Goal: Feedback & Contribution: Submit feedback/report problem

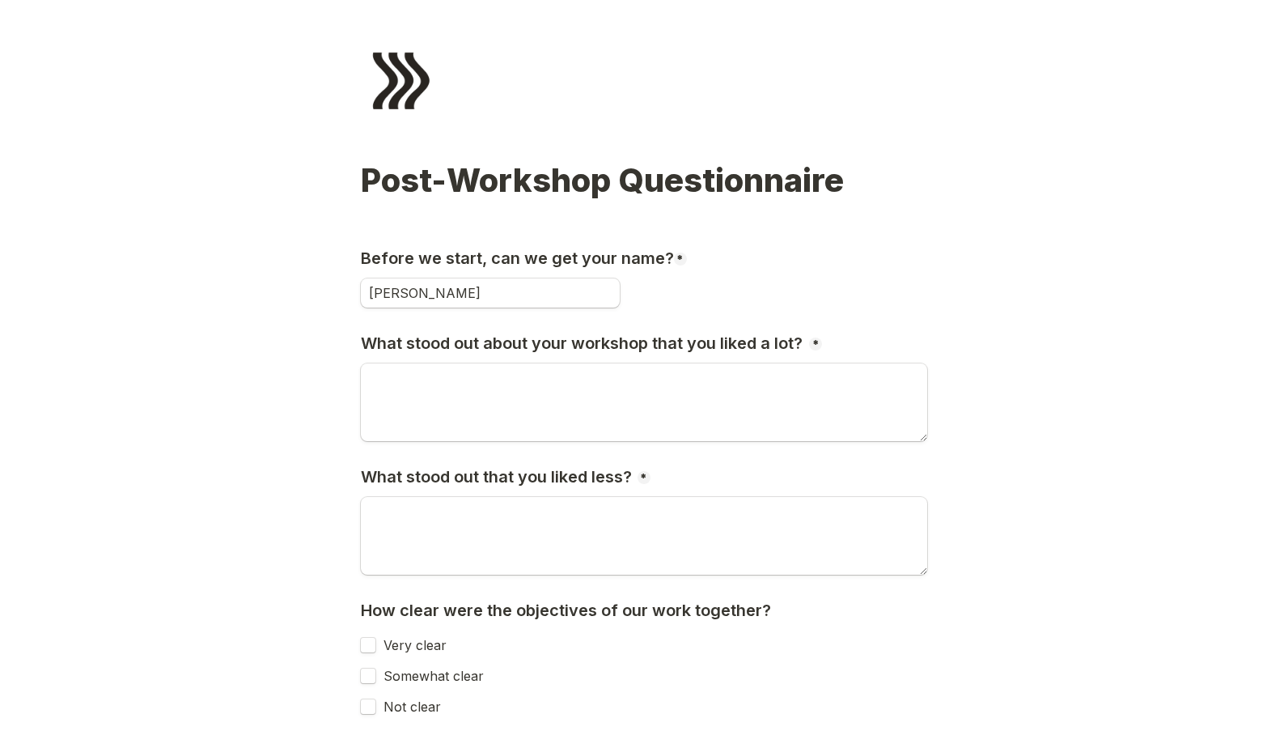
type input "[PERSON_NAME]"
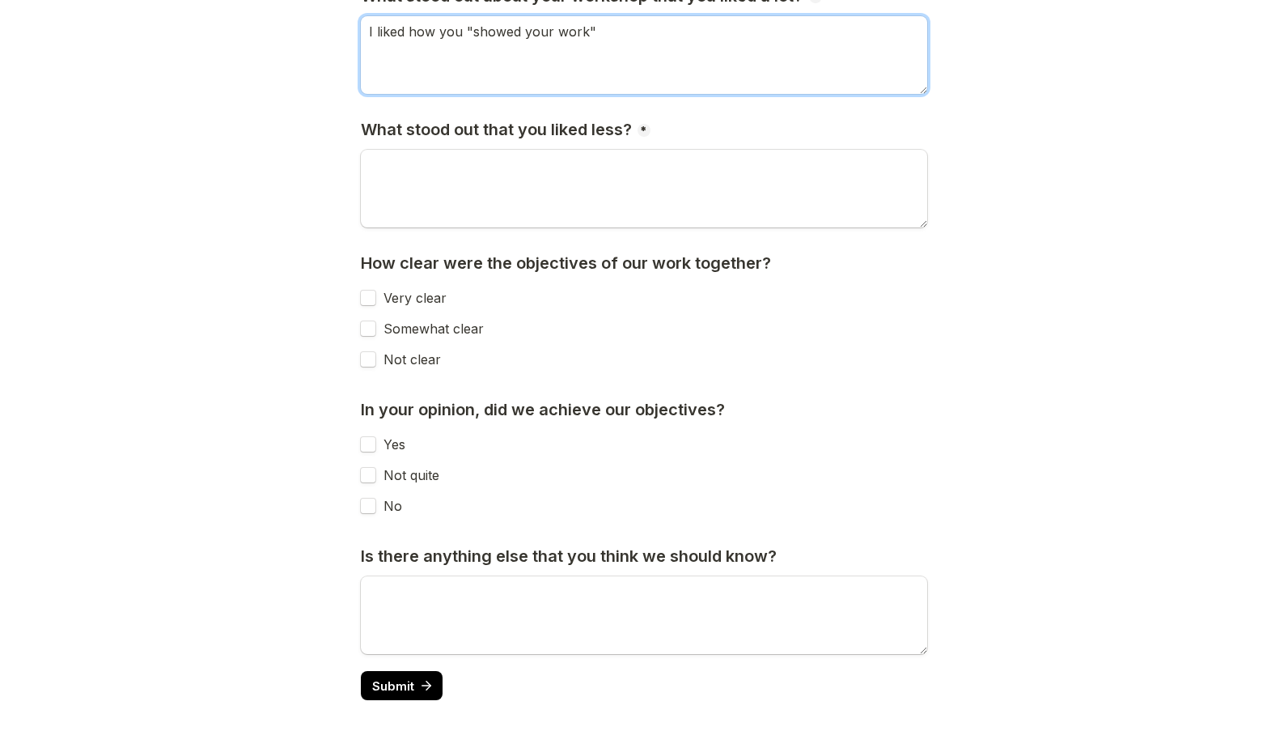
scroll to position [344, 0]
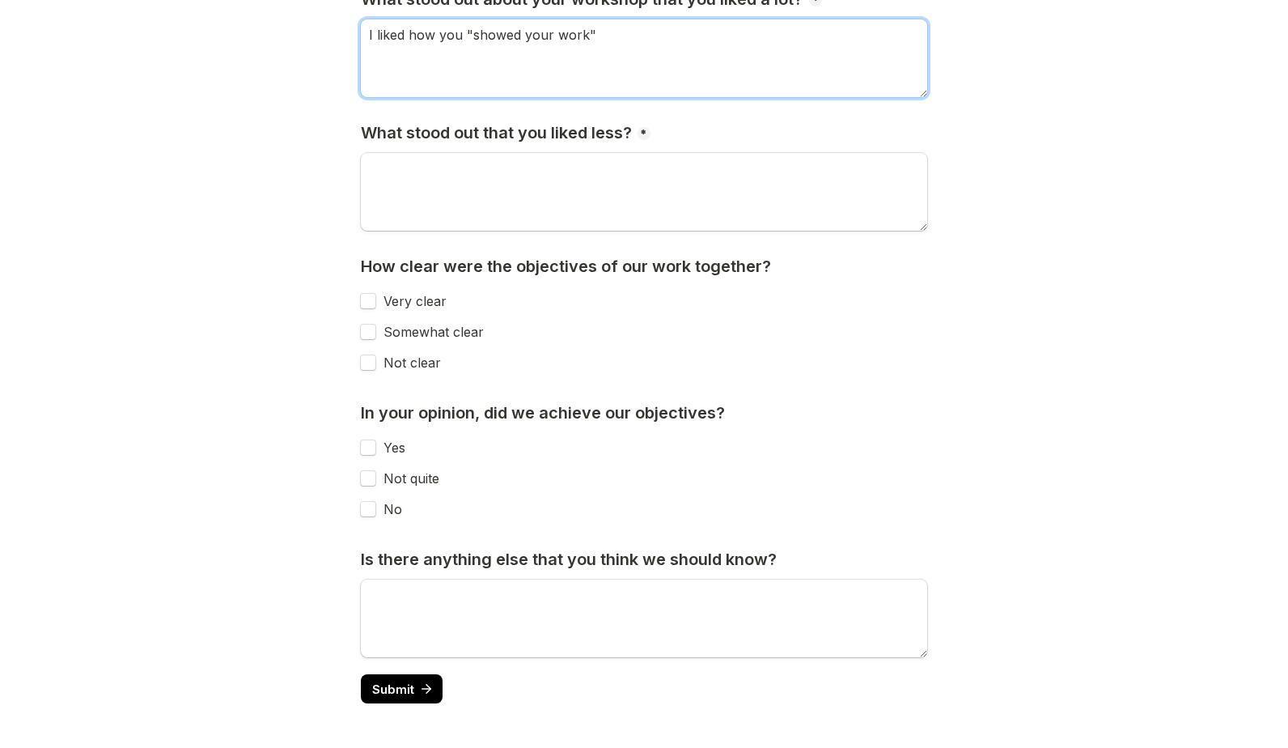
type textarea "I liked how you "showed your work""
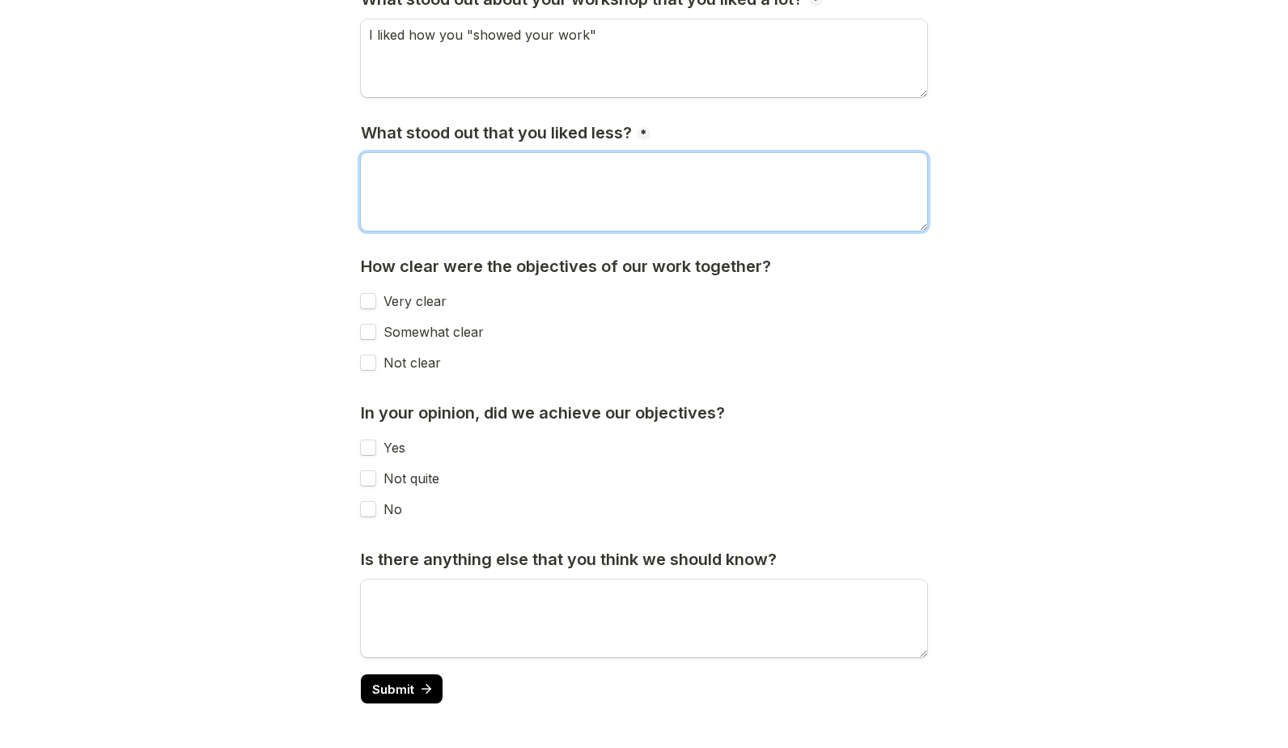
click at [616, 192] on textarea "What stood out that you liked less?" at bounding box center [644, 192] width 566 height 78
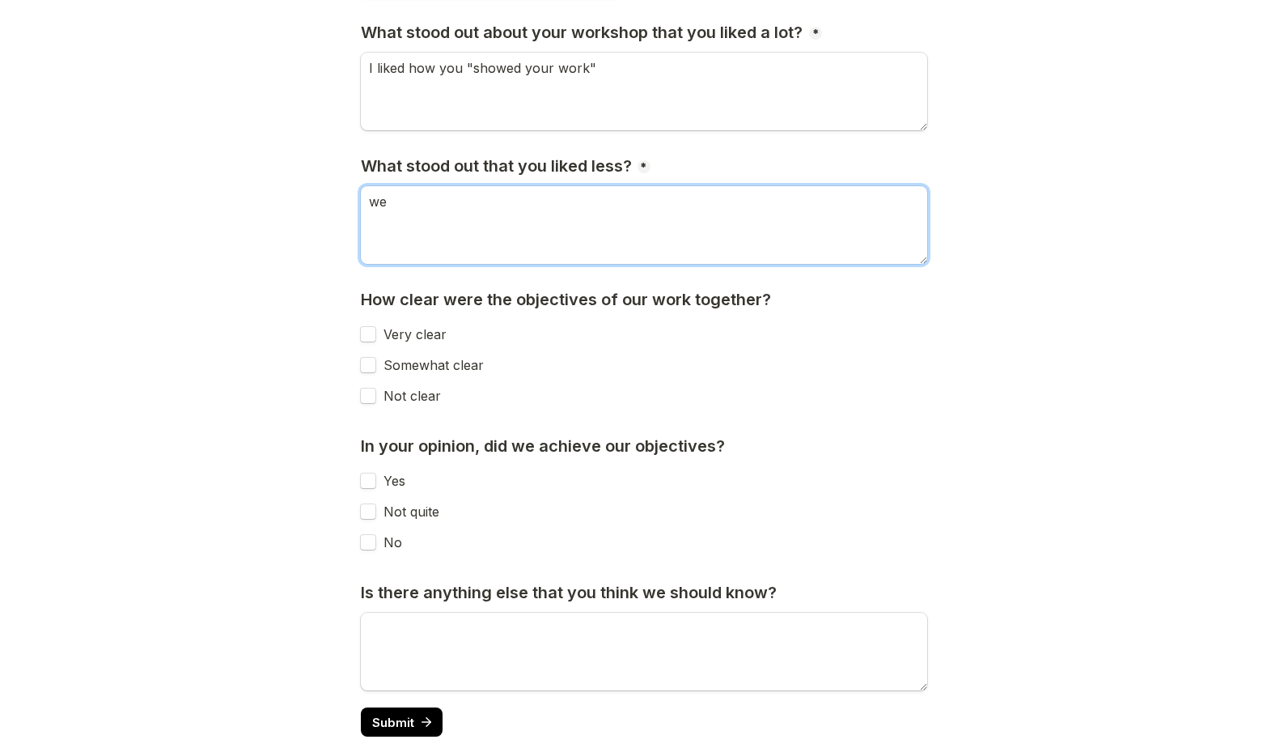
type textarea "w"
click at [643, 208] on textarea "We seemed to go" at bounding box center [644, 225] width 566 height 78
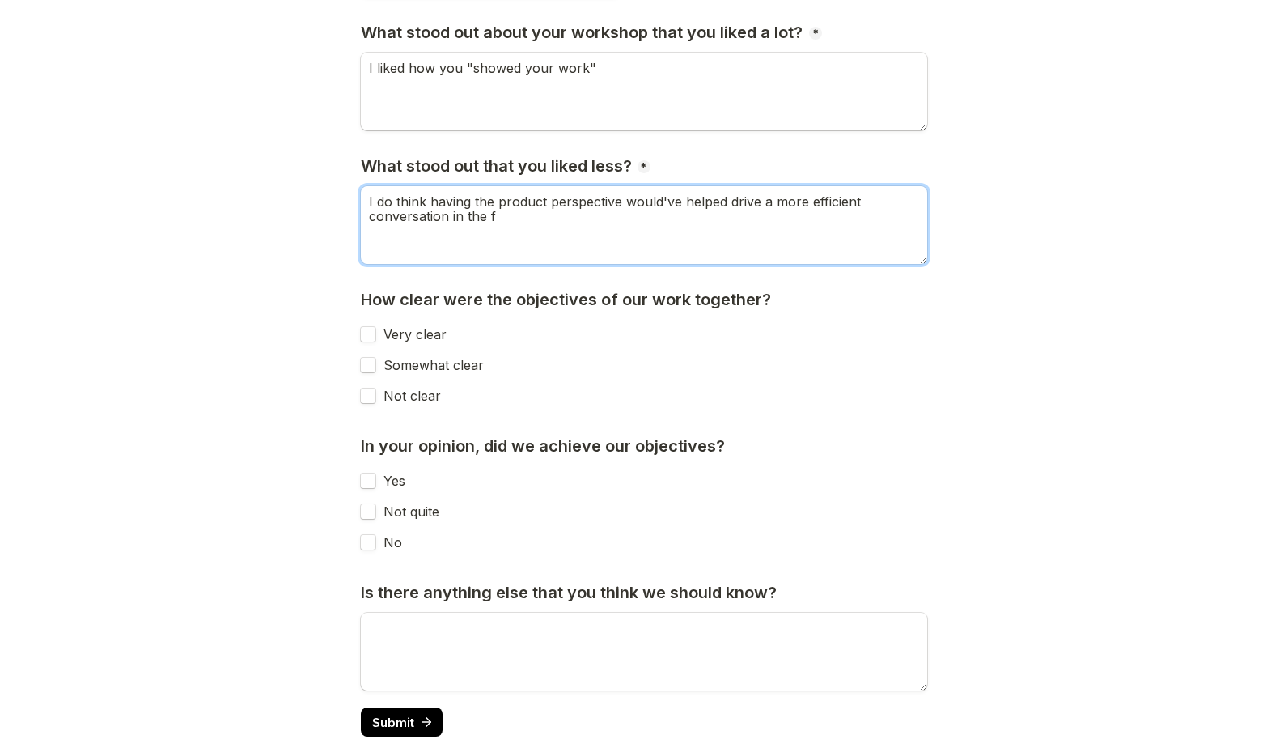
type textarea "I do think having the product perspective would've helped drive a more efficien…"
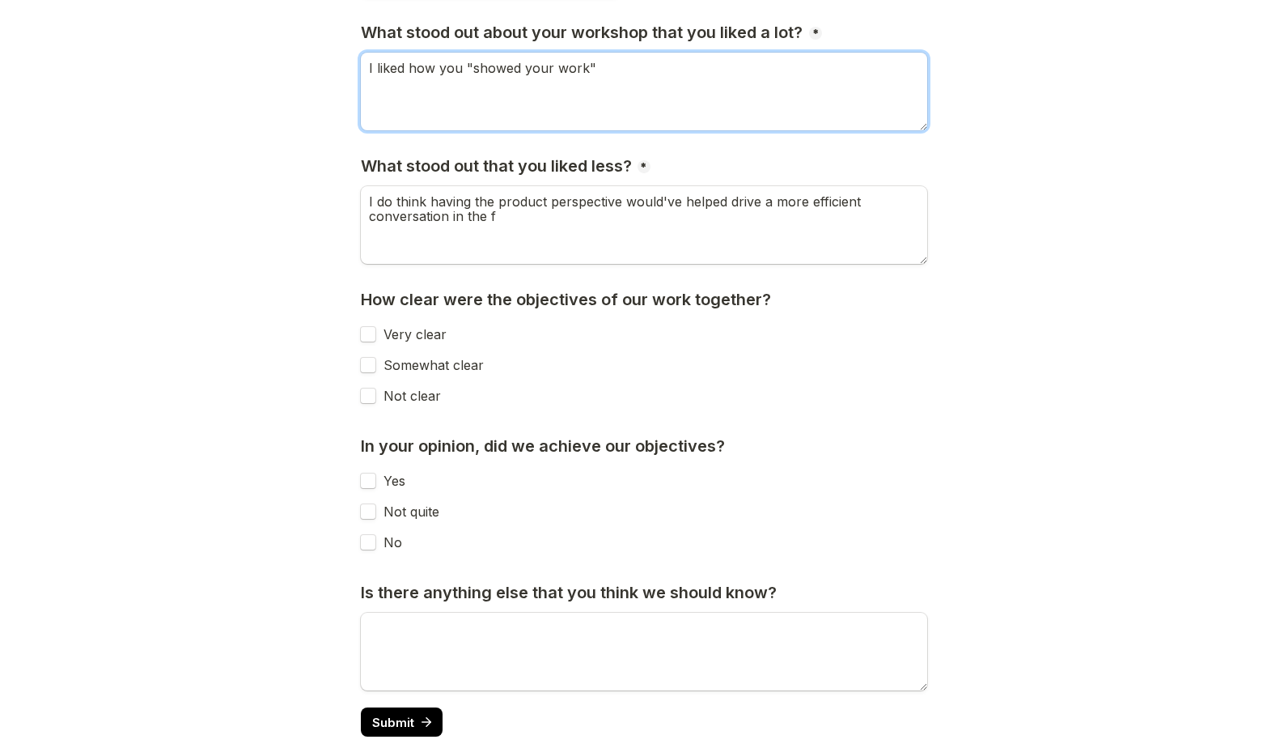
click at [608, 66] on textarea "I liked how you "showed your work"" at bounding box center [644, 92] width 566 height 78
type textarea "I liked how you "showed your work" and the transparency around the process"
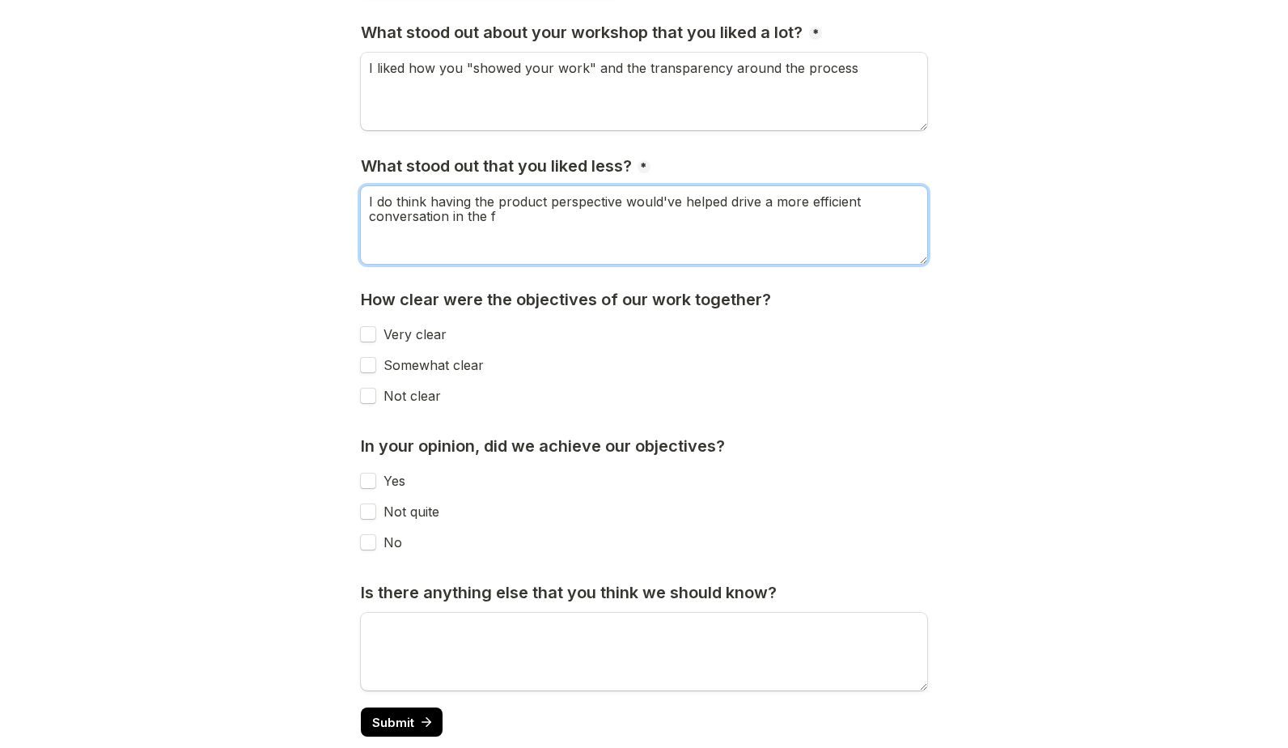
click at [498, 210] on textarea "I do think having the product perspective would've helped drive a more efficien…" at bounding box center [644, 225] width 566 height 78
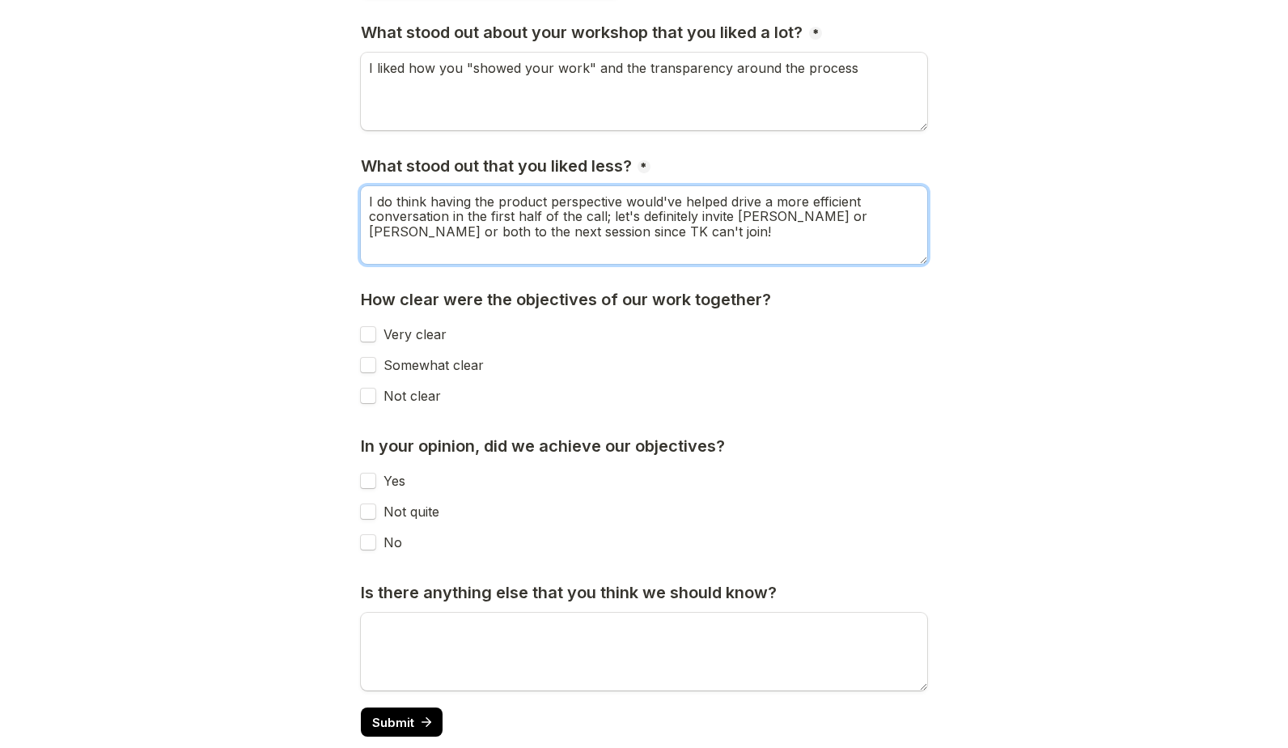
type textarea "I do think having the product perspective would've helped drive a more efficien…"
click at [368, 322] on div "Very clear" at bounding box center [404, 334] width 86 height 29
click at [367, 330] on input "Very clear" at bounding box center [368, 334] width 16 height 16
checkbox input "true"
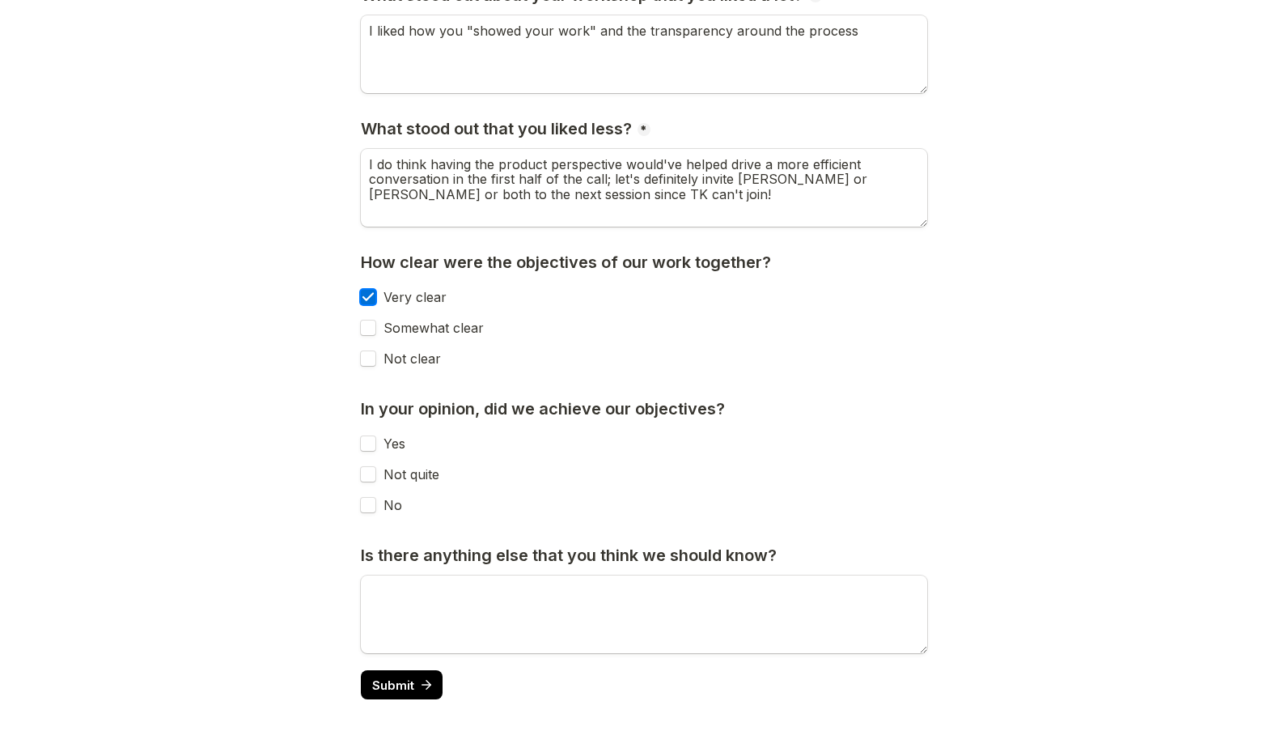
click at [367, 442] on input "Yes" at bounding box center [368, 443] width 16 height 16
checkbox input "true"
click at [407, 683] on span "Submit" at bounding box center [393, 685] width 42 height 12
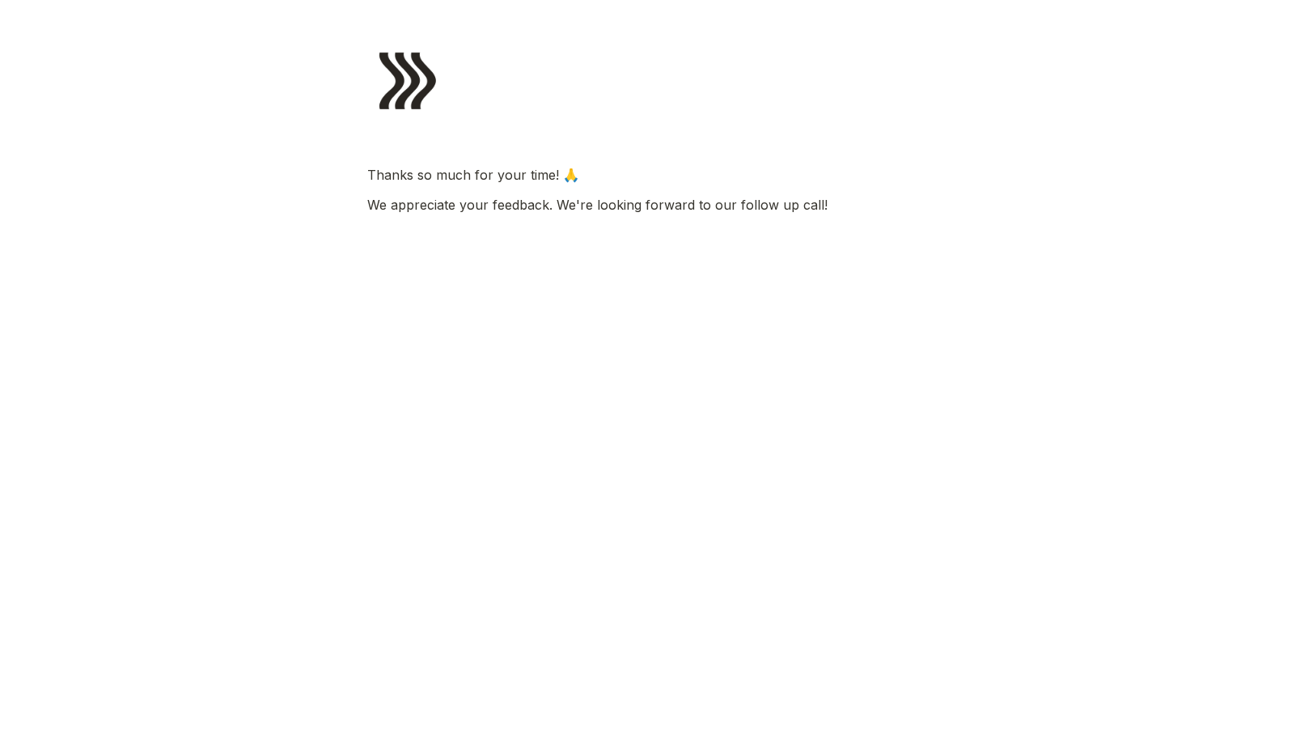
scroll to position [0, 0]
